Goal: Task Accomplishment & Management: Manage account settings

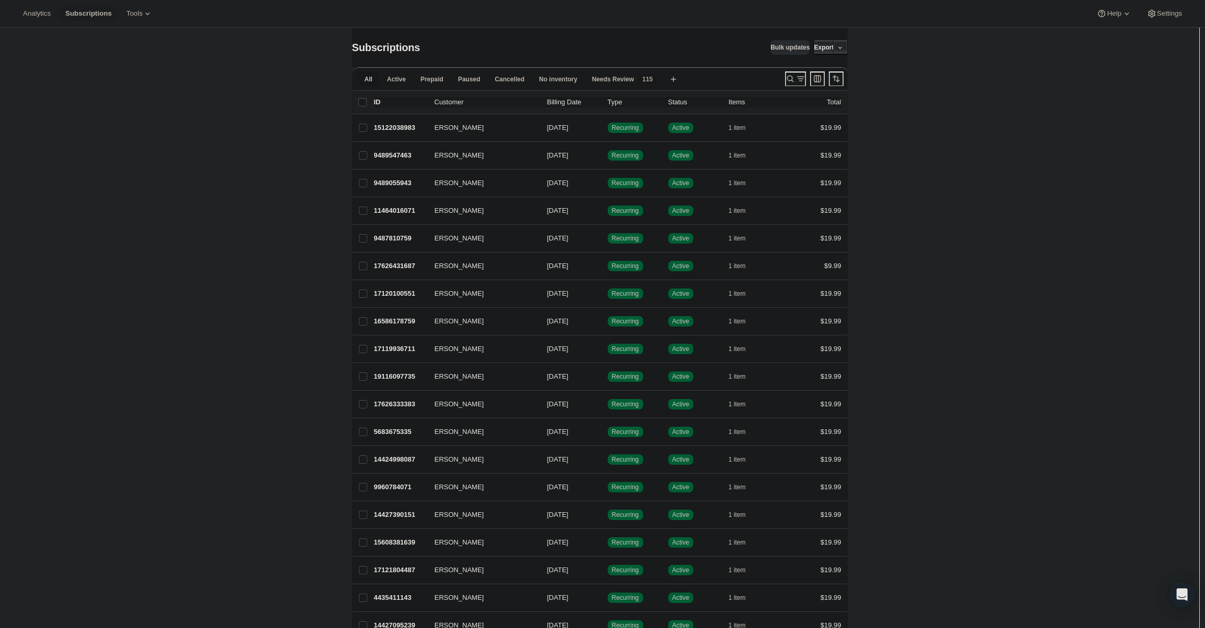
click at [790, 70] on div at bounding box center [814, 78] width 67 height 21
click at [790, 75] on icon "Search and filter results" at bounding box center [790, 79] width 10 height 10
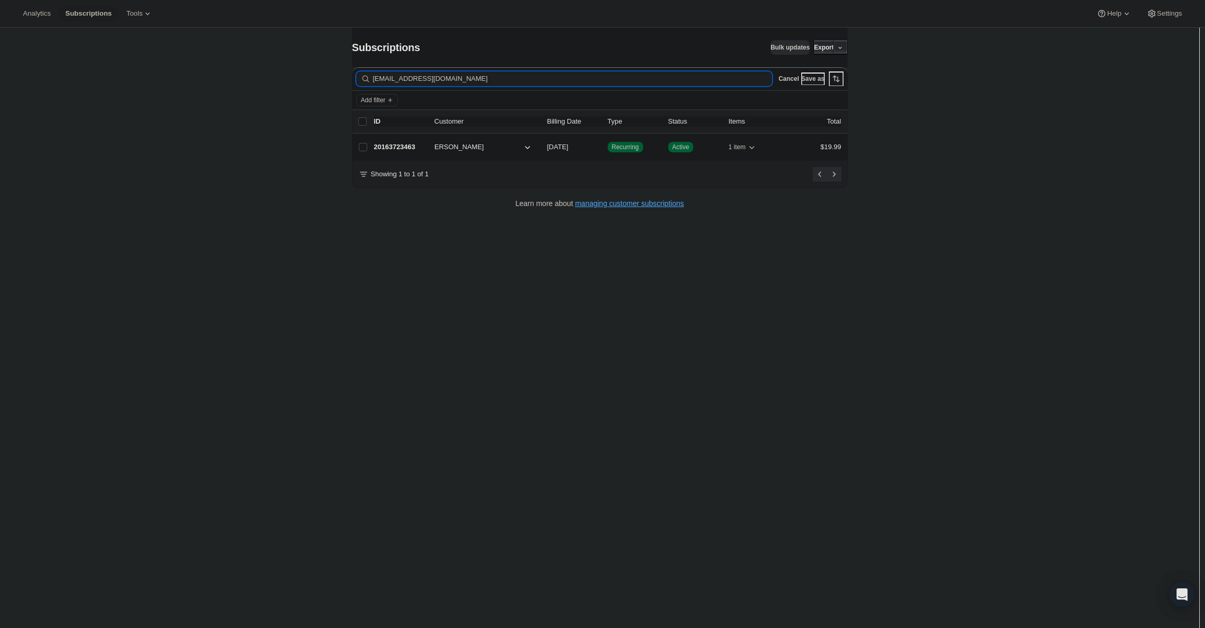
type input "[EMAIL_ADDRESS][DOMAIN_NAME]"
drag, startPoint x: 462, startPoint y: 146, endPoint x: 455, endPoint y: 147, distance: 6.8
click at [456, 146] on span "[PERSON_NAME]" at bounding box center [456, 147] width 56 height 10
click at [415, 146] on p "20163723463" at bounding box center [400, 147] width 52 height 10
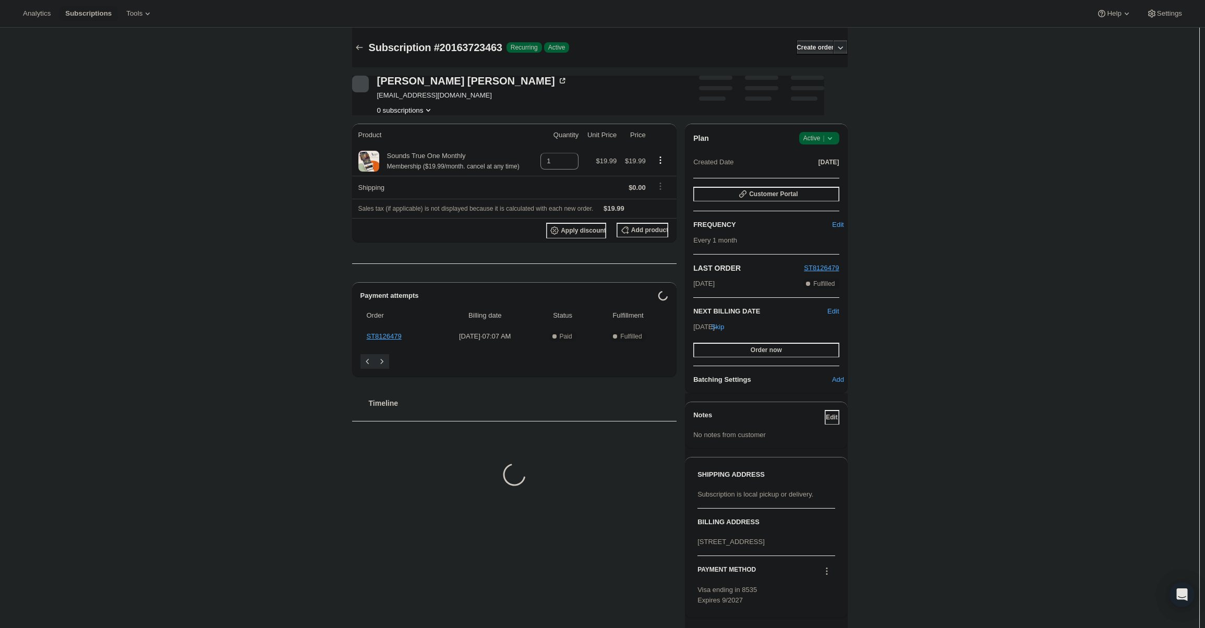
click at [810, 146] on div "Plan Success Active | Created Date [DATE]" at bounding box center [767, 151] width 146 height 38
click at [812, 145] on div "Plan Success Active | Created Date [DATE]" at bounding box center [767, 151] width 146 height 38
click at [818, 140] on span "Active |" at bounding box center [820, 138] width 32 height 10
click at [810, 178] on span "Cancel subscription" at bounding box center [822, 177] width 59 height 8
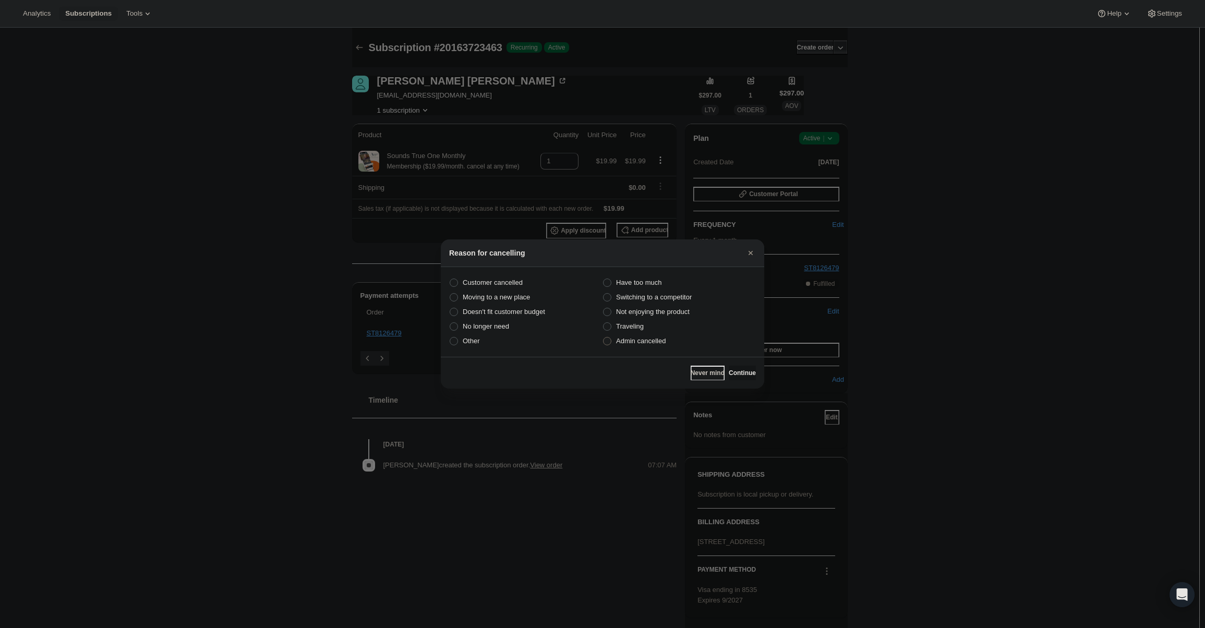
click at [651, 344] on span "Admin cancelled" at bounding box center [641, 341] width 50 height 8
click at [604, 338] on input "Admin cancelled" at bounding box center [603, 337] width 1 height 1
radio input "true"
drag, startPoint x: 734, startPoint y: 369, endPoint x: 735, endPoint y: 353, distance: 16.2
click at [734, 369] on button "Continue" at bounding box center [742, 373] width 27 height 15
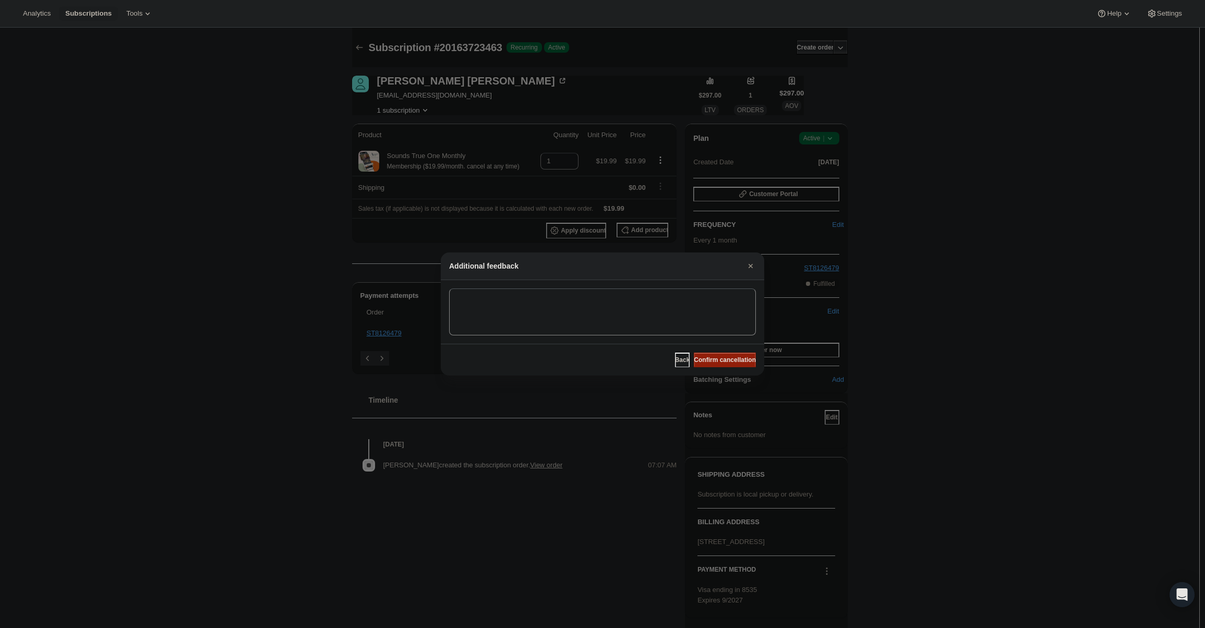
click at [733, 355] on button "Confirm cancellation" at bounding box center [725, 360] width 62 height 15
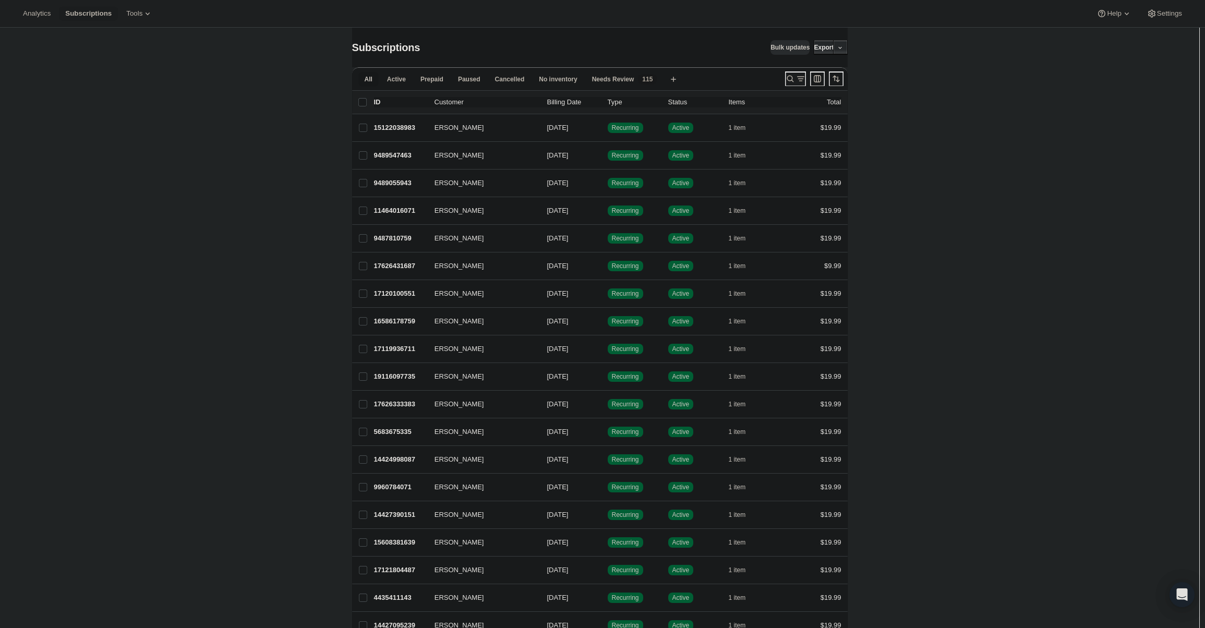
click at [790, 81] on icon "Search and filter results" at bounding box center [790, 79] width 7 height 7
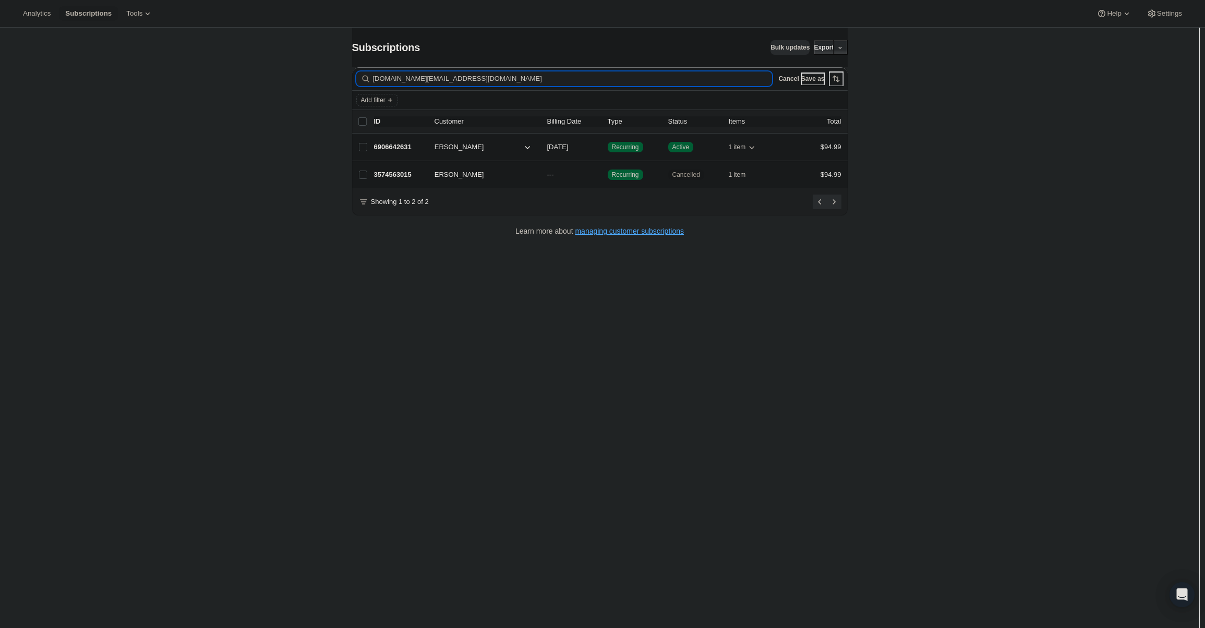
type input "sylvieguillot.tm@gmail.com"
click at [398, 142] on p "6906642631" at bounding box center [400, 147] width 52 height 10
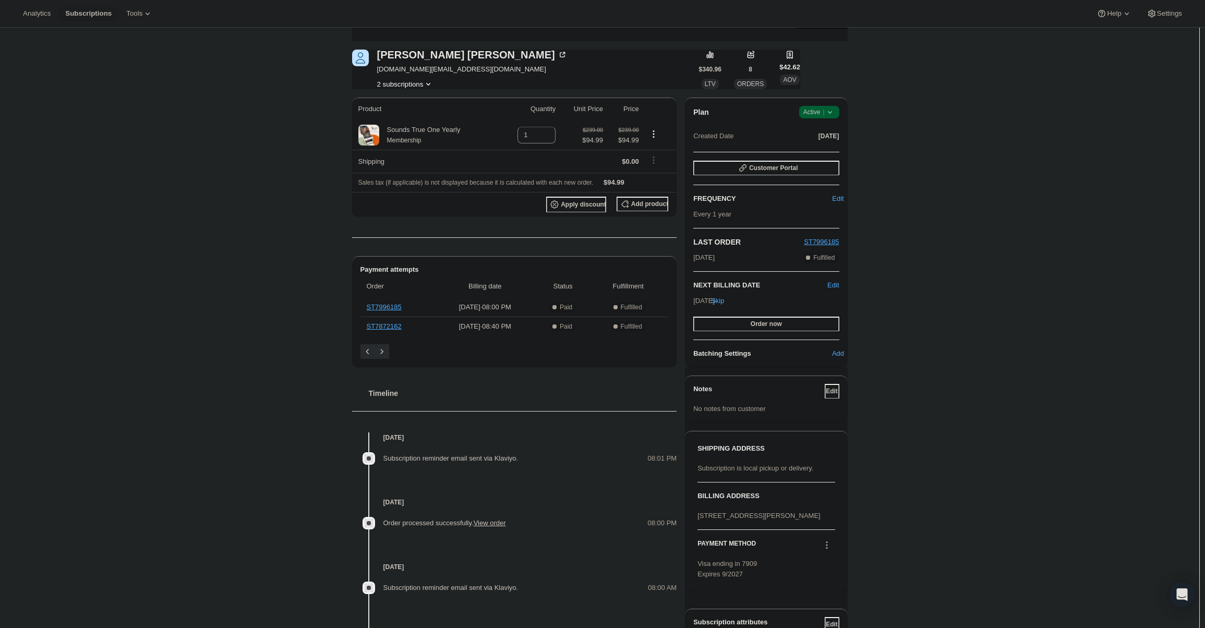
scroll to position [104, 0]
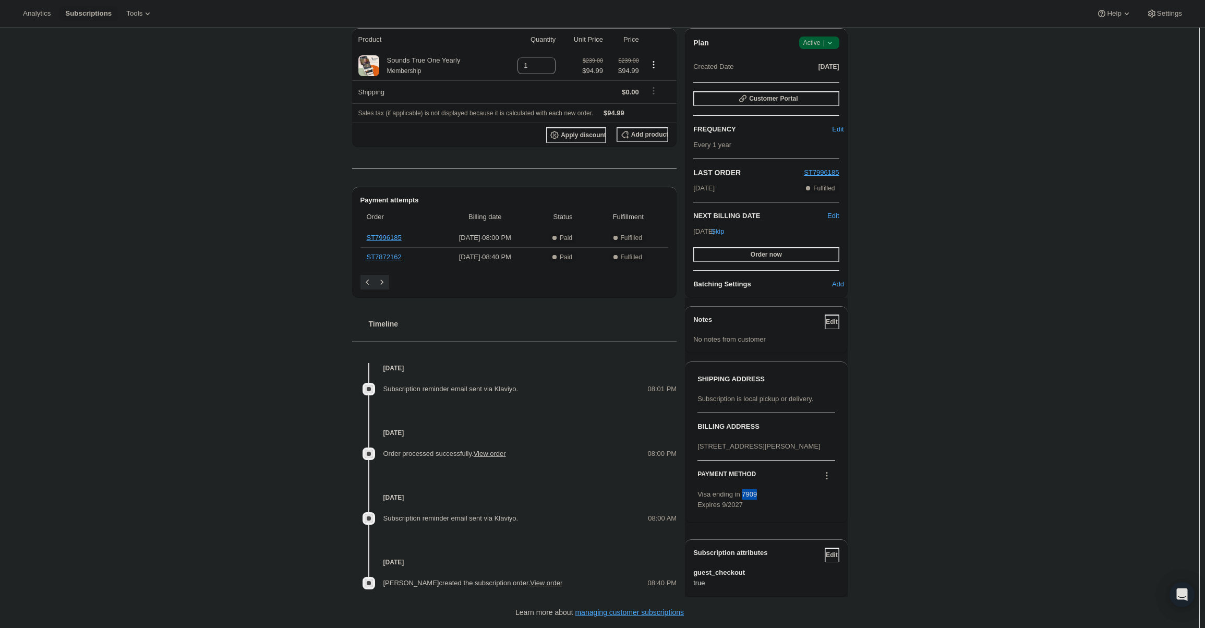
drag, startPoint x: 765, startPoint y: 505, endPoint x: 744, endPoint y: 507, distance: 20.9
click at [744, 507] on div "Visa ending in 7909 Expires 9/2027" at bounding box center [766, 499] width 137 height 21
copy span "7909"
drag, startPoint x: 744, startPoint y: 515, endPoint x: 724, endPoint y: 515, distance: 20.4
click at [724, 509] on span "Visa ending in 7909 Expires 9/2027" at bounding box center [727, 500] width 59 height 18
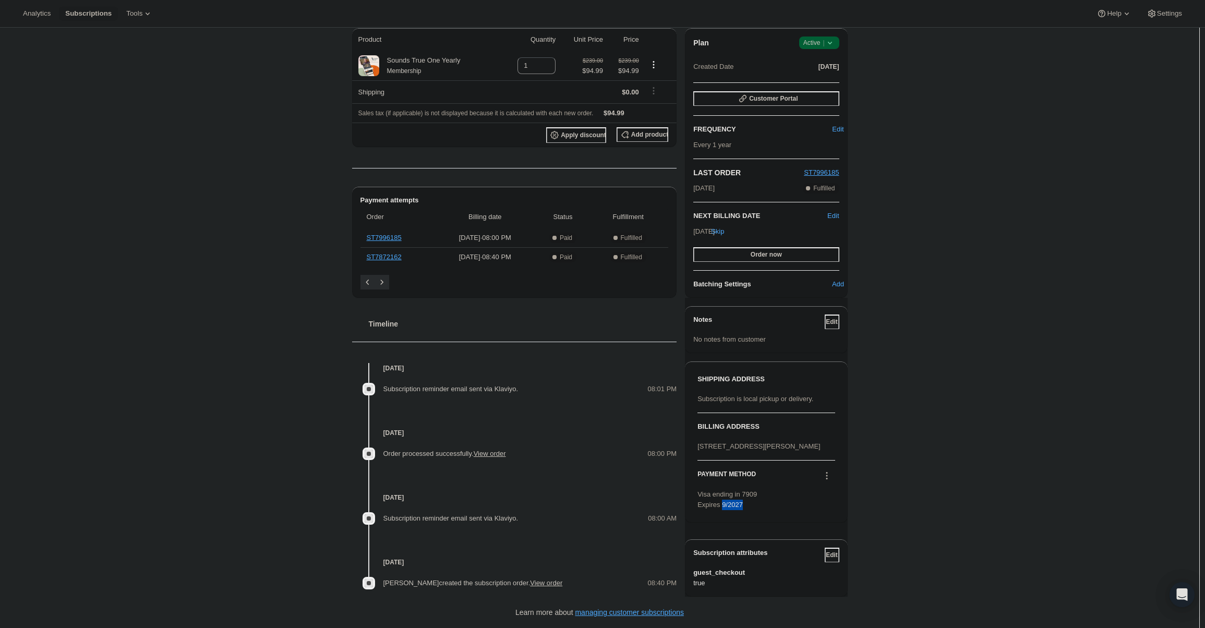
copy span "9/2027"
click at [832, 481] on icon at bounding box center [827, 476] width 10 height 10
click at [846, 512] on span "Send link to update card" at bounding box center [829, 516] width 73 height 8
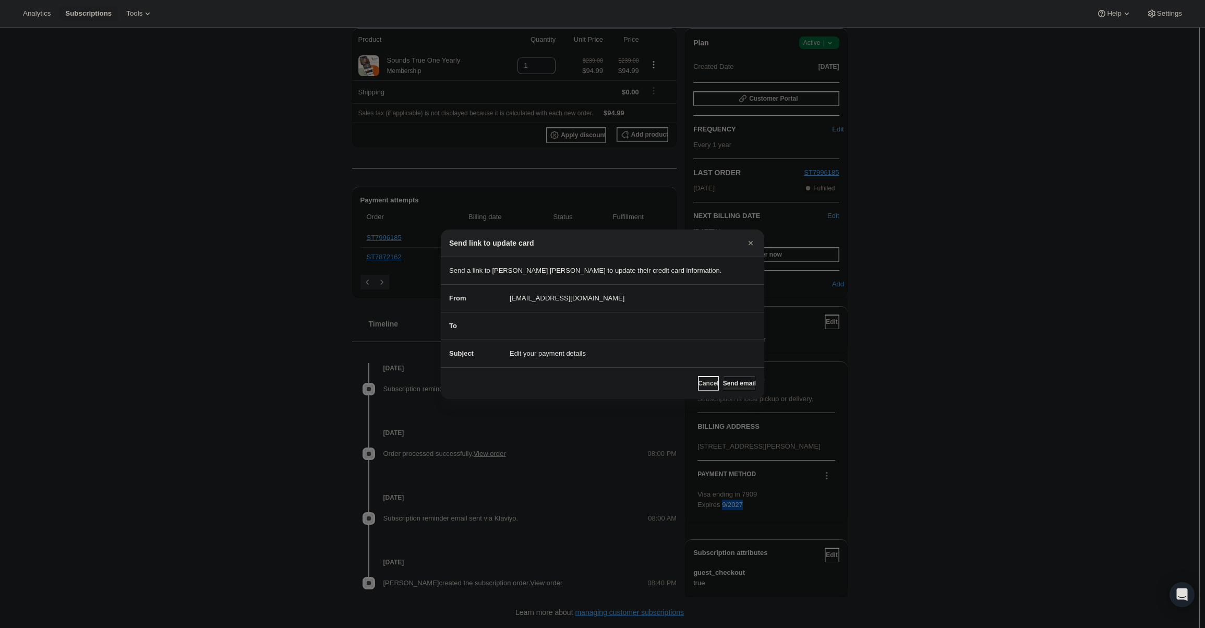
drag, startPoint x: 733, startPoint y: 387, endPoint x: 740, endPoint y: 388, distance: 7.4
click at [740, 388] on span "Send email" at bounding box center [739, 383] width 33 height 8
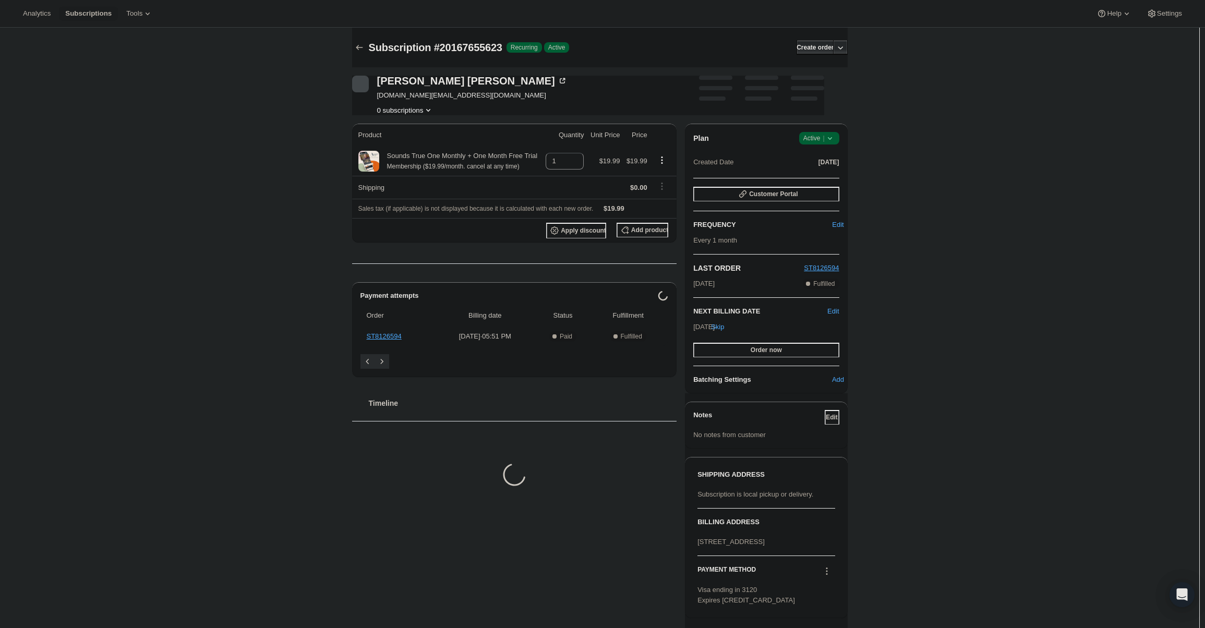
click at [811, 143] on span "Success Active |" at bounding box center [819, 138] width 40 height 13
click at [816, 176] on span "Cancel subscription" at bounding box center [822, 177] width 59 height 8
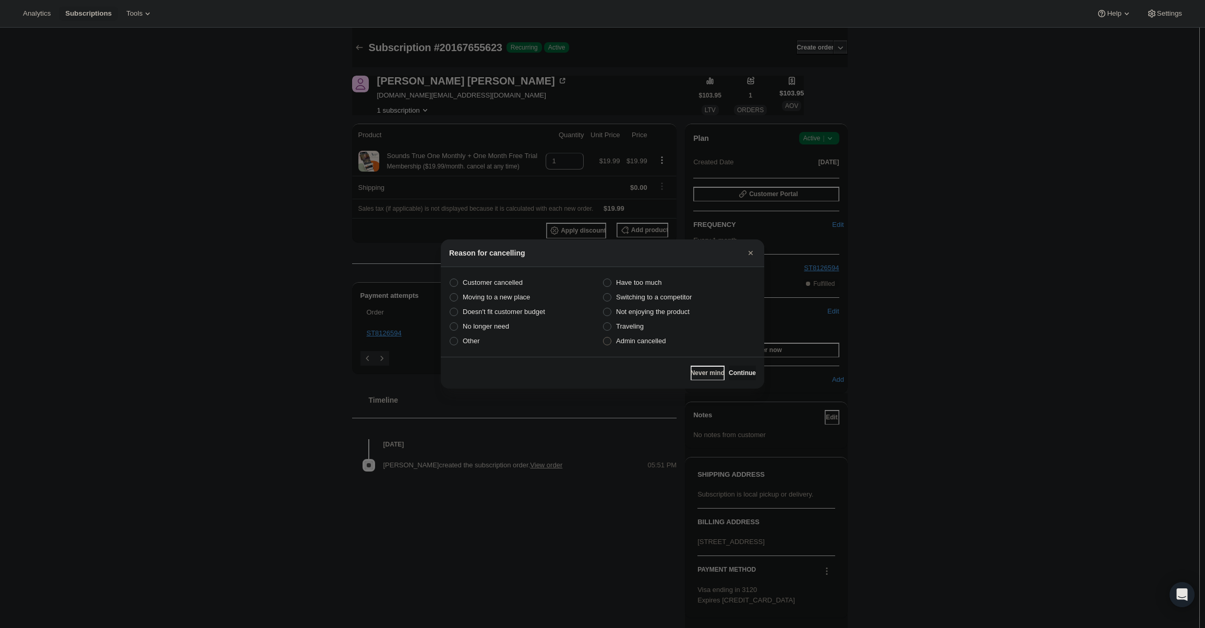
click at [653, 338] on span "Admin cancelled" at bounding box center [641, 341] width 50 height 8
click at [604, 338] on input "Admin cancelled" at bounding box center [603, 337] width 1 height 1
radio input "true"
click at [742, 374] on span "Continue" at bounding box center [742, 373] width 27 height 8
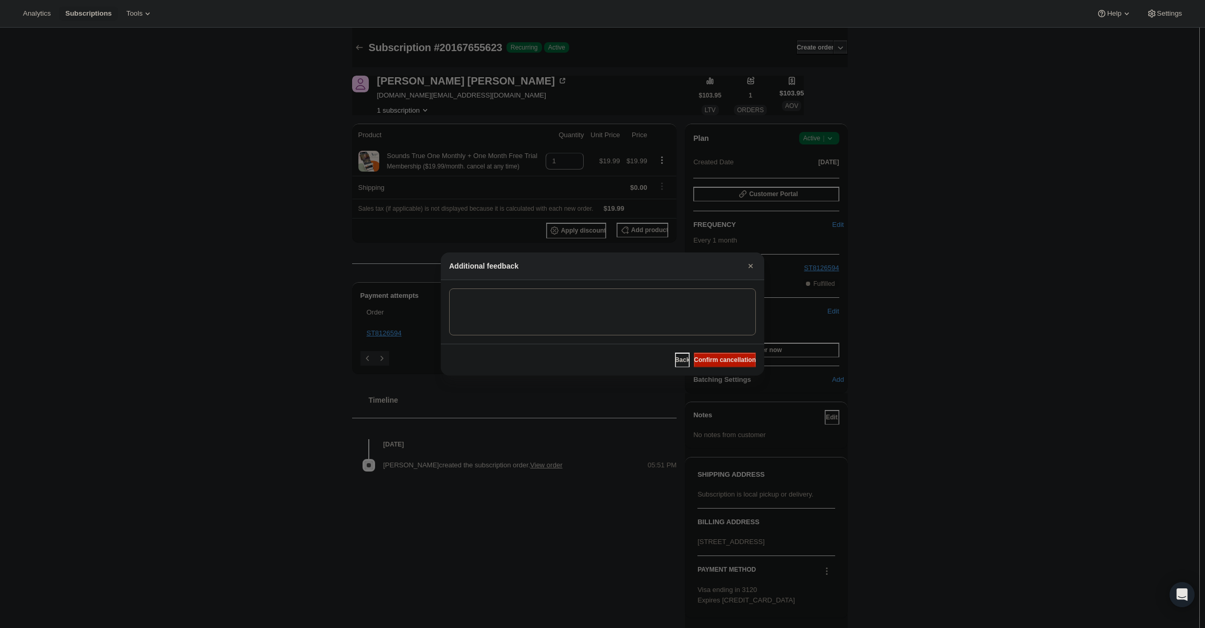
click at [730, 361] on span "Confirm cancellation" at bounding box center [725, 360] width 62 height 8
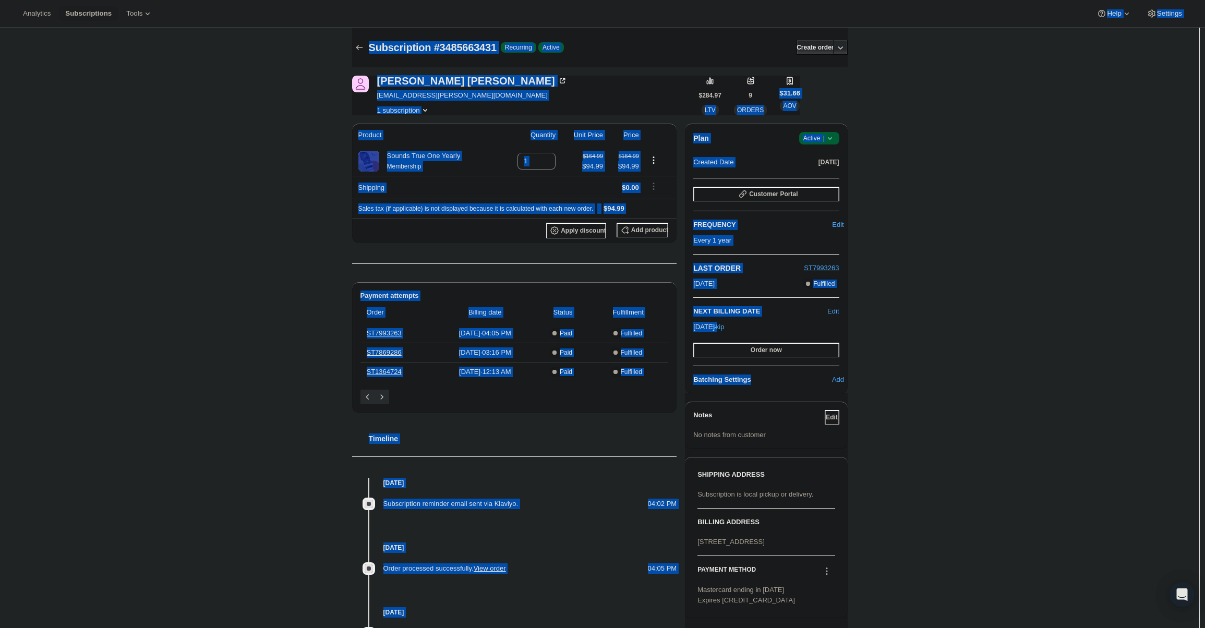
drag, startPoint x: 762, startPoint y: 229, endPoint x: 269, endPoint y: 15, distance: 537.7
click at [269, 14] on div "Analytics Subscriptions Tools Help Settings Skip to content Subscription #34856…" at bounding box center [602, 416] width 1205 height 832
click at [260, 102] on div "Subscription #3485663431. This page is ready Subscription #3485663431 Success R…" at bounding box center [600, 430] width 1200 height 804
click at [283, 188] on div "Subscription #3485663431. This page is ready Subscription #3485663431 Success R…" at bounding box center [600, 430] width 1200 height 804
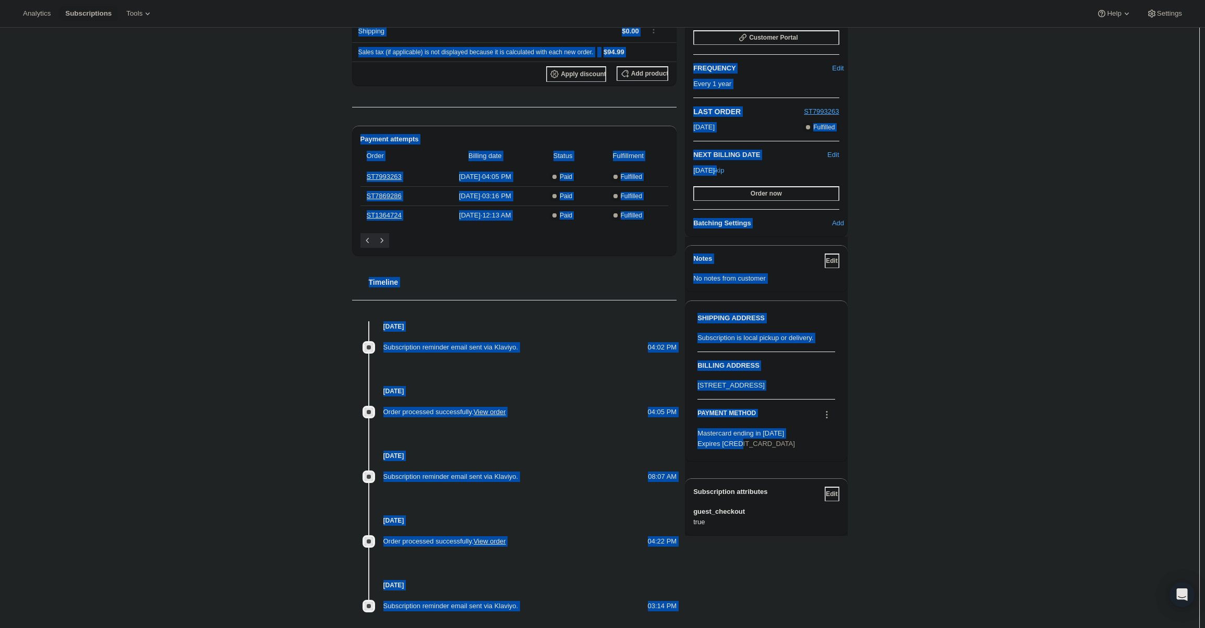
scroll to position [203, 0]
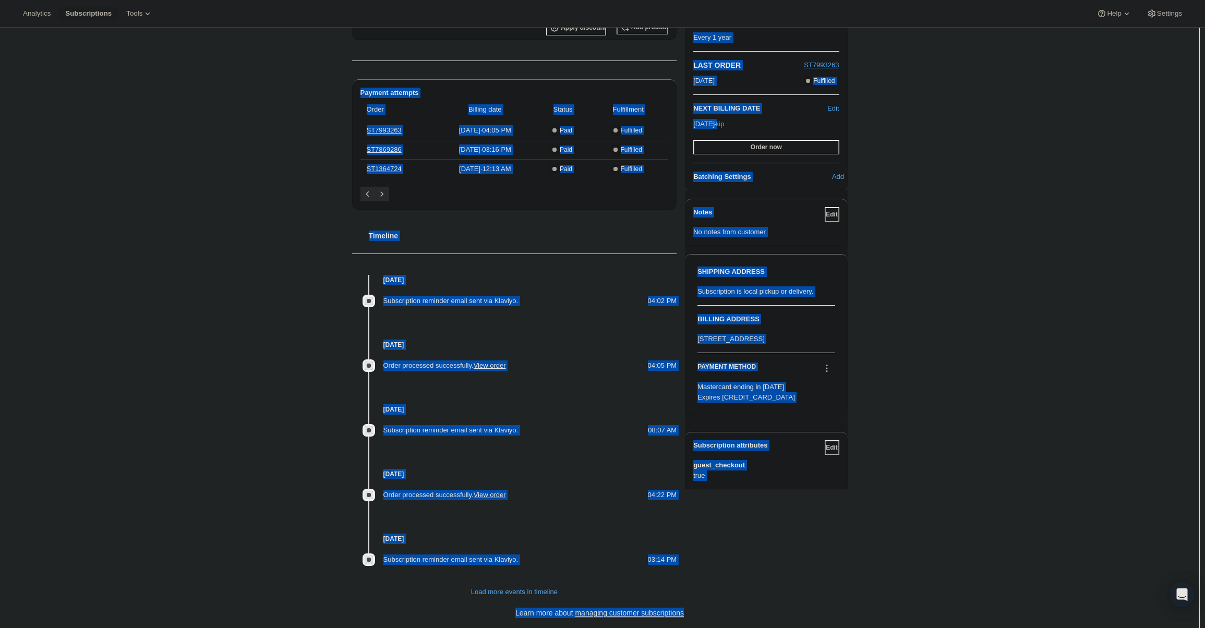
drag, startPoint x: 374, startPoint y: 44, endPoint x: 931, endPoint y: 629, distance: 807.2
click at [931, 425] on html "Analytics Subscriptions Tools Help Settings Skip to content Subscription #34856…" at bounding box center [602, 111] width 1205 height 628
click at [937, 537] on div "Subscription #3485663431. This page is ready Subscription #3485663431 Success R…" at bounding box center [600, 227] width 1200 height 804
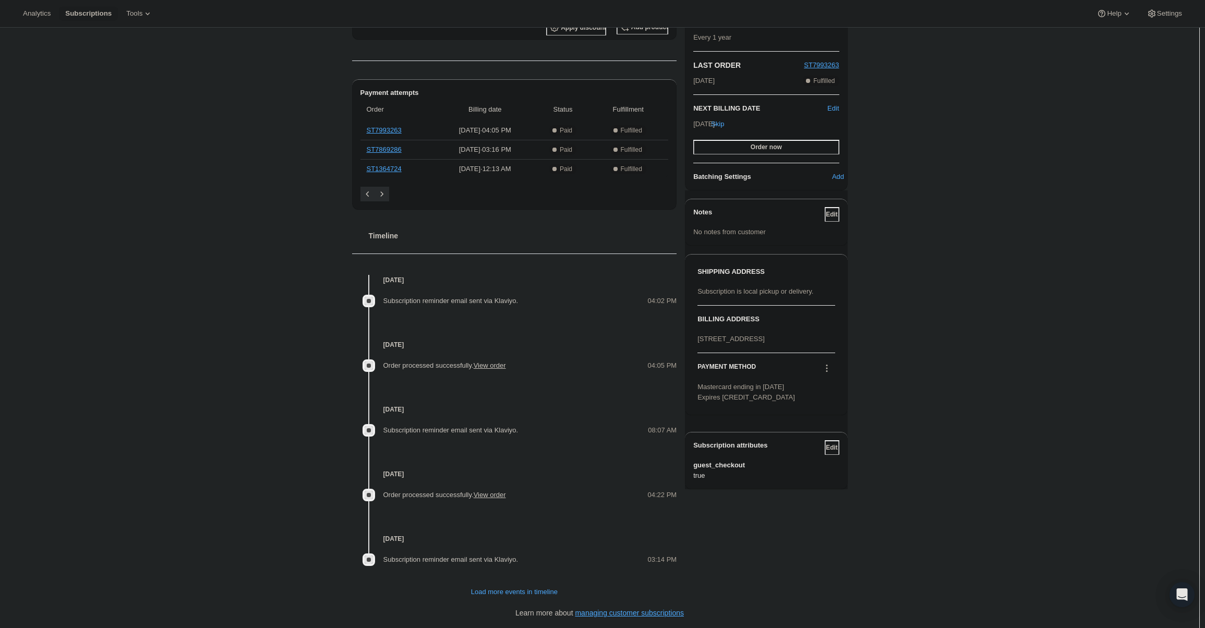
click at [914, 376] on div "Subscription #3485663431. This page is ready Subscription #3485663431 Success R…" at bounding box center [600, 227] width 1200 height 804
click at [833, 374] on button at bounding box center [827, 368] width 17 height 11
click at [835, 410] on span "Send link to update card" at bounding box center [829, 409] width 73 height 8
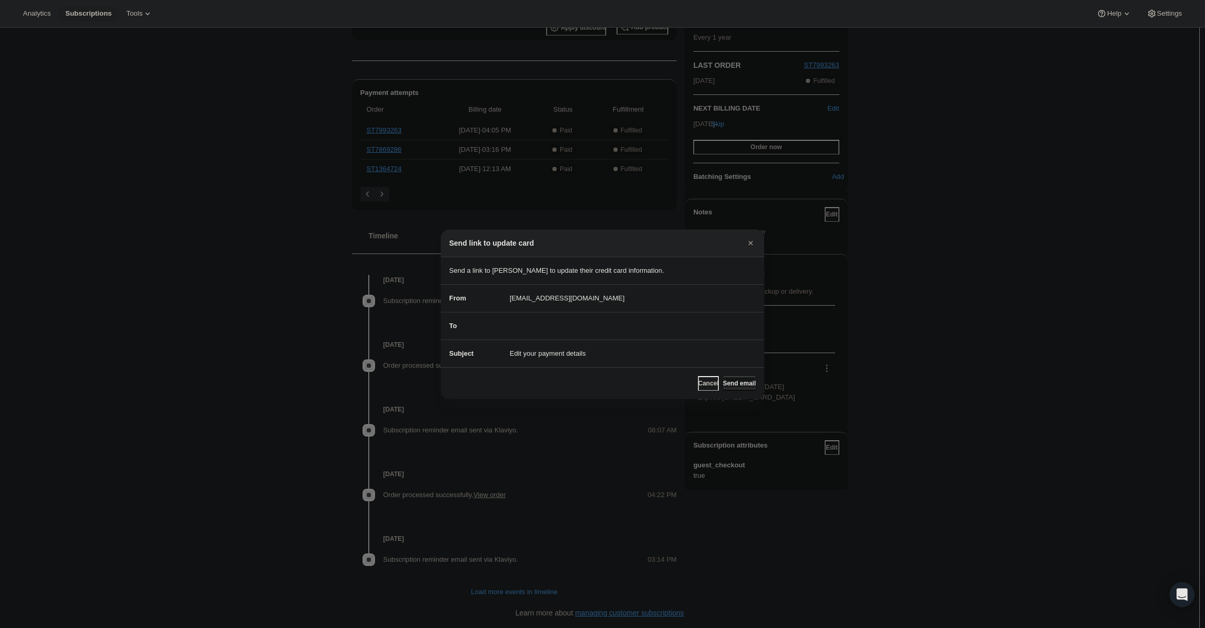
click at [737, 385] on span "Send email" at bounding box center [739, 383] width 33 height 8
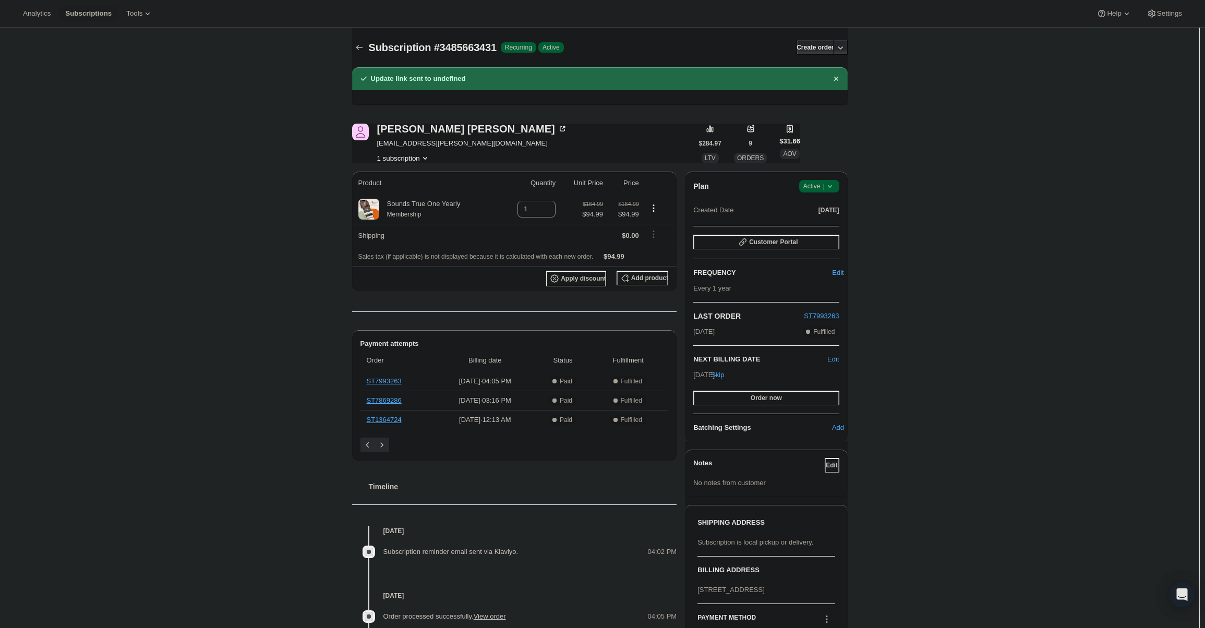
scroll to position [203, 0]
